Goal: Obtain resource: Obtain resource

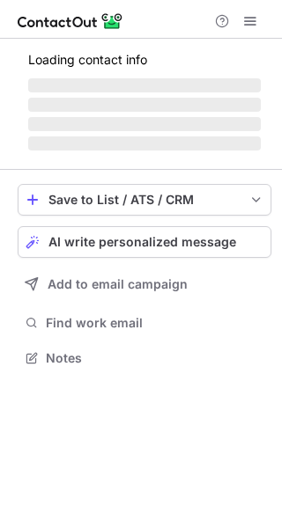
scroll to position [341, 282]
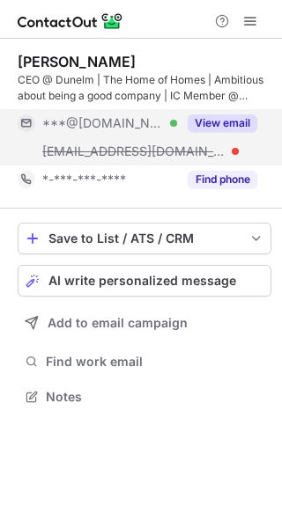
click at [240, 129] on button "View email" at bounding box center [223, 123] width 70 height 18
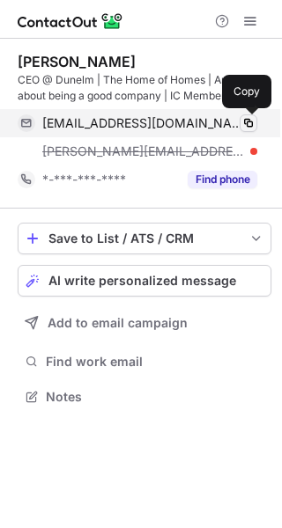
click at [250, 123] on span at bounding box center [248, 123] width 14 height 14
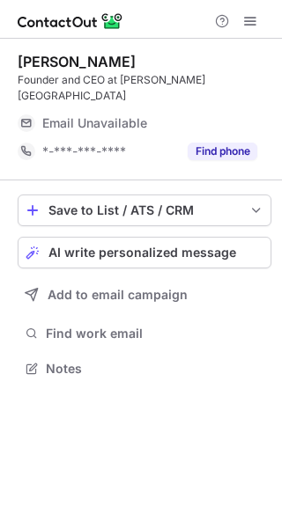
scroll to position [341, 282]
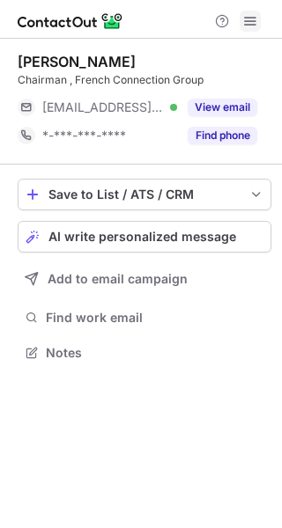
scroll to position [341, 282]
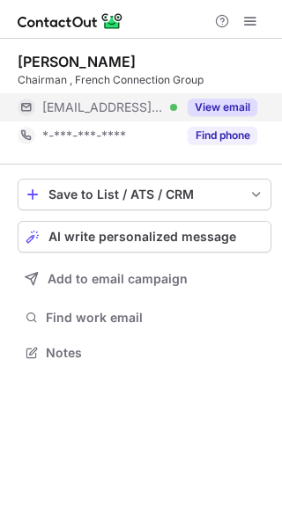
click at [203, 107] on button "View email" at bounding box center [223, 108] width 70 height 18
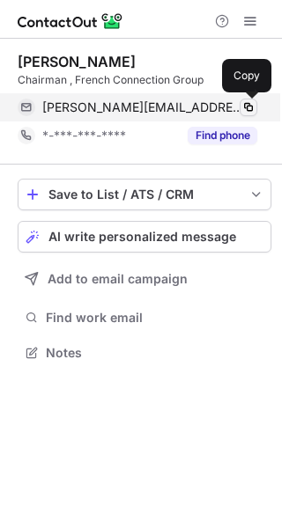
click at [247, 108] on span at bounding box center [248, 107] width 14 height 14
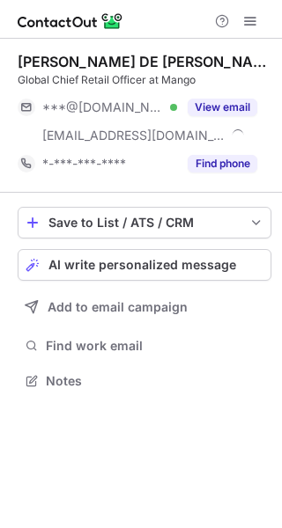
scroll to position [369, 282]
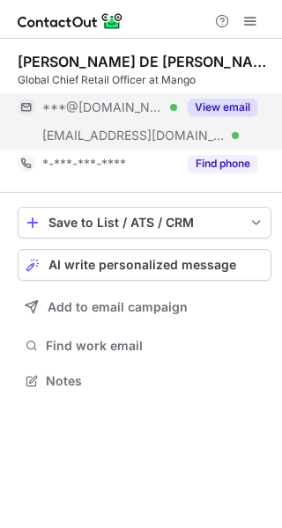
click at [241, 104] on button "View email" at bounding box center [223, 108] width 70 height 18
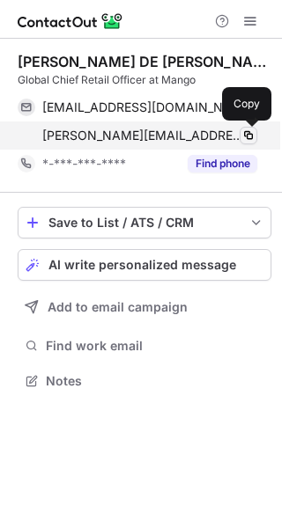
click at [248, 133] on span at bounding box center [248, 136] width 14 height 14
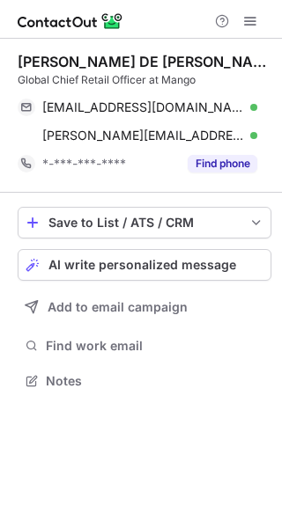
scroll to position [369, 282]
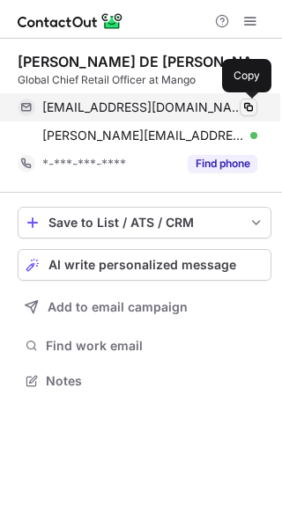
click at [247, 106] on span at bounding box center [248, 107] width 14 height 14
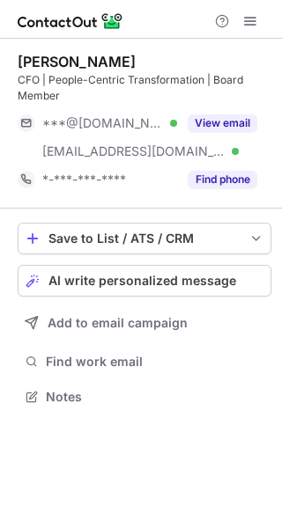
scroll to position [385, 282]
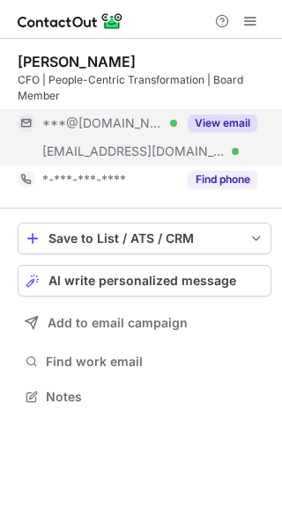
click at [225, 128] on button "View email" at bounding box center [223, 123] width 70 height 18
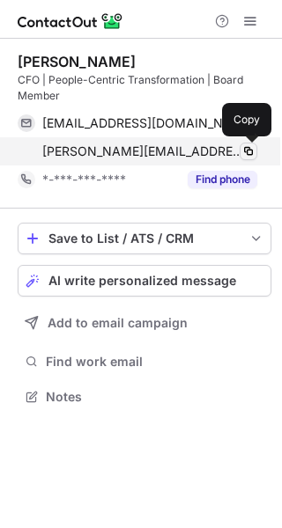
click at [247, 151] on span at bounding box center [248, 151] width 14 height 14
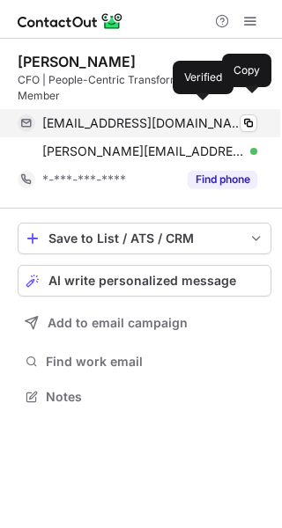
scroll to position [385, 282]
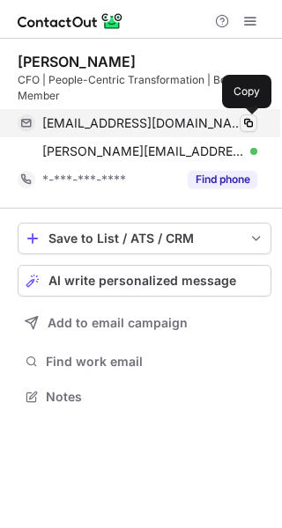
click at [247, 120] on span at bounding box center [248, 123] width 14 height 14
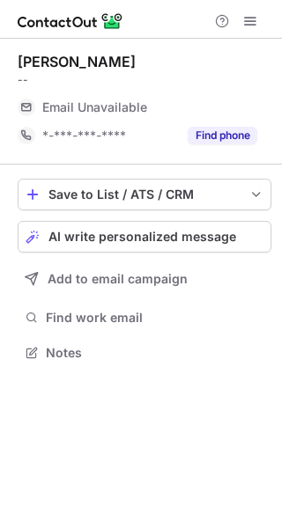
scroll to position [341, 282]
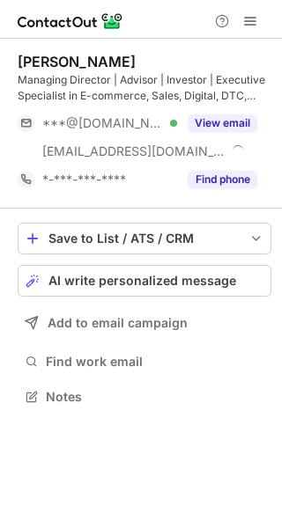
scroll to position [385, 282]
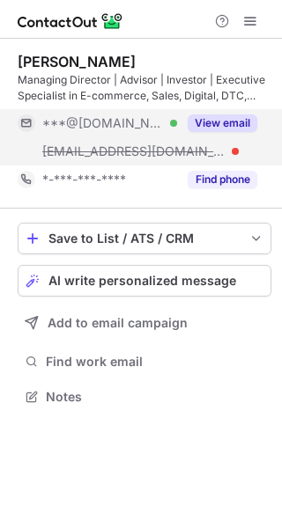
click at [223, 127] on button "View email" at bounding box center [223, 123] width 70 height 18
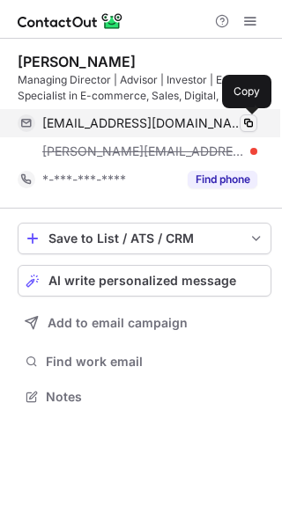
click at [252, 126] on span at bounding box center [248, 123] width 14 height 14
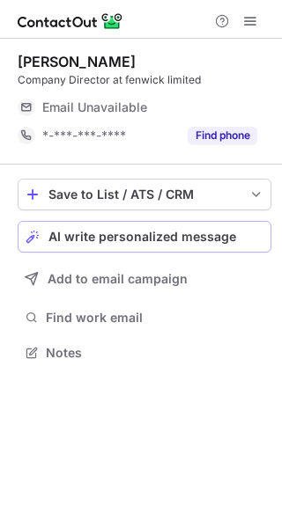
scroll to position [341, 282]
